Goal: Information Seeking & Learning: Learn about a topic

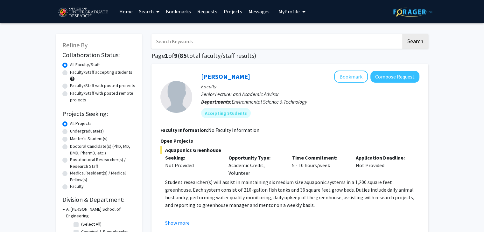
click at [70, 74] on label "Faculty/Staff accepting students" at bounding box center [101, 72] width 62 height 7
click at [70, 73] on input "Faculty/Staff accepting students" at bounding box center [72, 71] width 4 height 4
radio input "true"
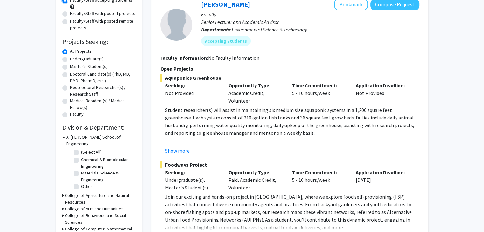
scroll to position [73, 0]
click at [176, 152] on button "Show more" at bounding box center [177, 151] width 25 height 8
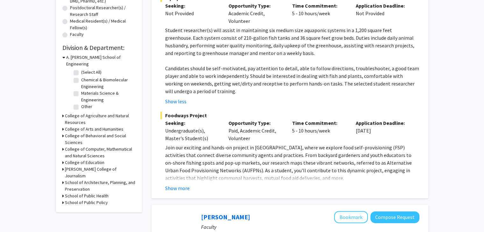
scroll to position [180, 0]
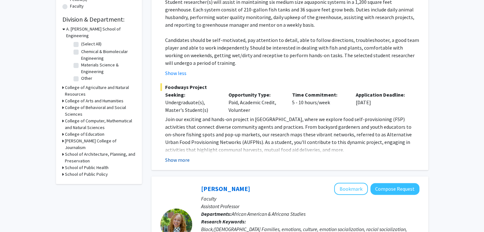
click at [169, 161] on button "Show more" at bounding box center [177, 160] width 25 height 8
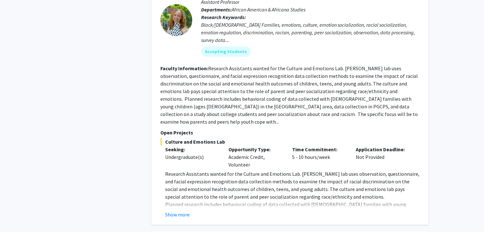
scroll to position [469, 0]
click at [186, 211] on button "Show more" at bounding box center [177, 215] width 25 height 8
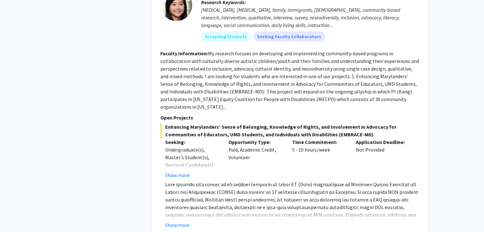
scroll to position [2359, 0]
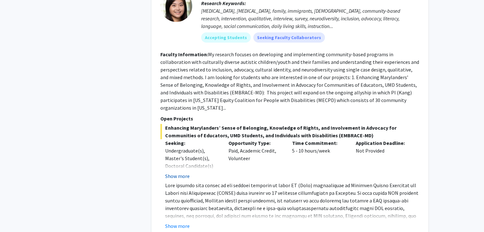
click at [174, 172] on button "Show more" at bounding box center [177, 176] width 25 height 8
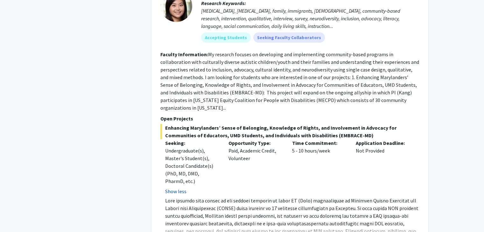
scroll to position [2370, 0]
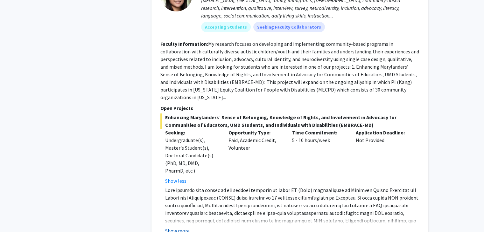
click at [182, 227] on button "Show more" at bounding box center [177, 231] width 25 height 8
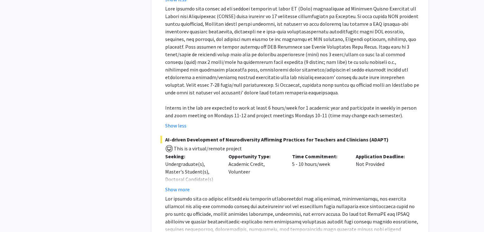
scroll to position [2552, 0]
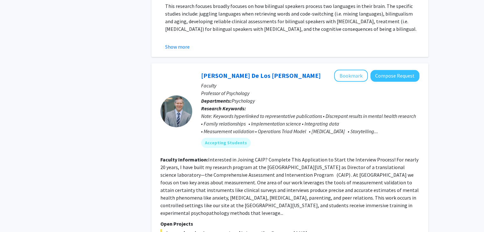
scroll to position [3285, 0]
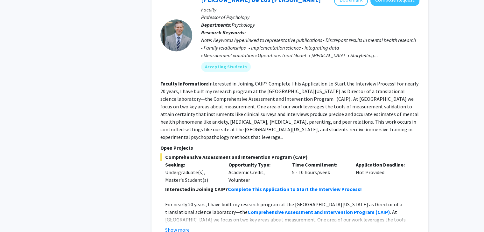
drag, startPoint x: 157, startPoint y: 158, endPoint x: 128, endPoint y: 179, distance: 35.2
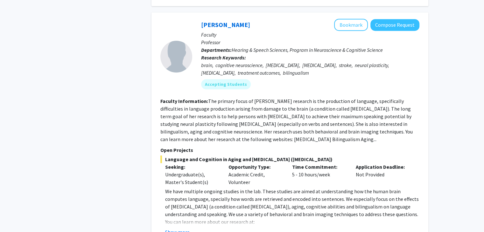
scroll to position [2942, 0]
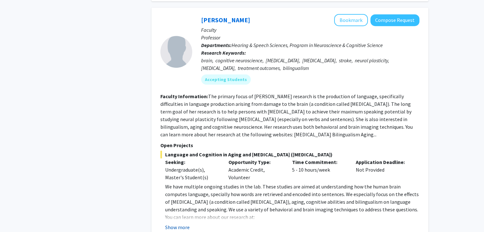
click at [167, 224] on button "Show more" at bounding box center [177, 228] width 25 height 8
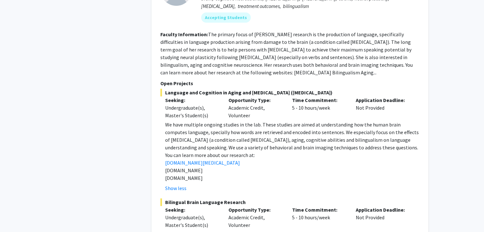
scroll to position [3013, 0]
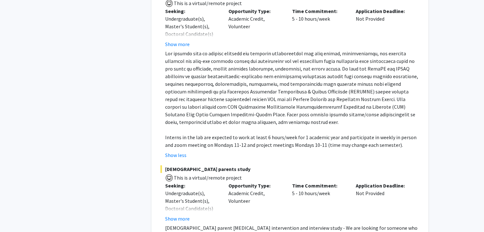
scroll to position [2695, 0]
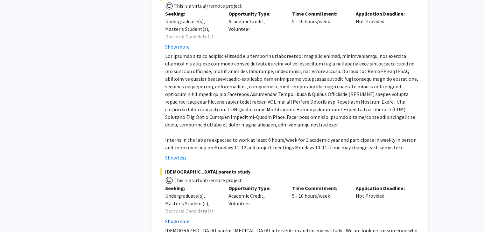
click at [174, 218] on button "Show more" at bounding box center [177, 222] width 25 height 8
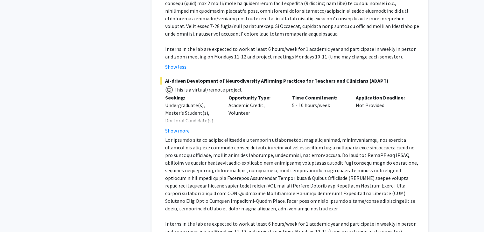
scroll to position [2611, 0]
click at [155, 104] on div "[PERSON_NAME] Bookmark Compose Request Faculty Assistant Professor Departments:…" at bounding box center [289, 27] width 277 height 641
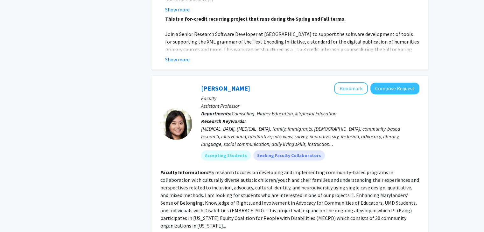
scroll to position [2240, 0]
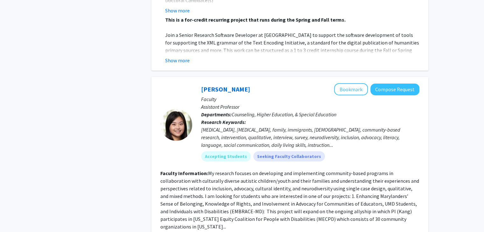
click at [162, 95] on div at bounding box center [176, 124] width 32 height 83
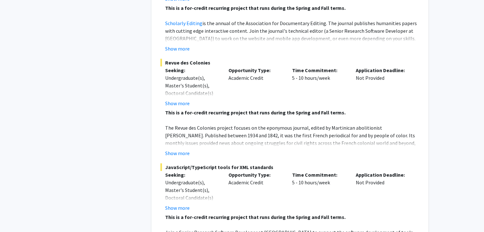
scroll to position [2039, 0]
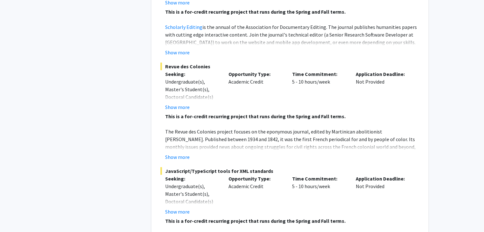
click at [173, 153] on button "Show more" at bounding box center [177, 157] width 25 height 8
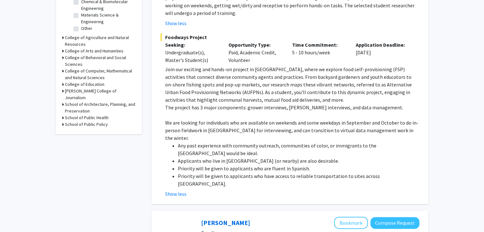
scroll to position [241, 0]
